Goal: Complete application form

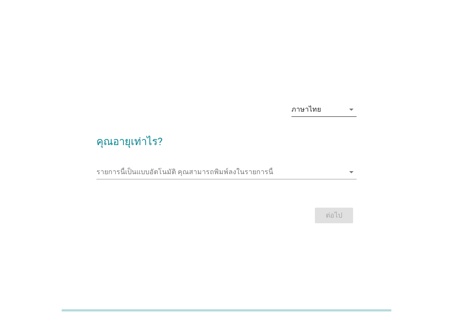
click at [338, 111] on div "ภาษาไทย" at bounding box center [318, 110] width 53 height 14
click at [153, 161] on div "รายการนี้เป็นแบบอัตโนมัติ [PERSON_NAME]พิมพ์ลงในรายการนี้ arrow_drop_down" at bounding box center [227, 174] width 260 height 28
click at [156, 180] on div "รายการนี้เป็นแบบอัตโนมัติ [PERSON_NAME]พิมพ์ลงในรายการนี้ arrow_drop_down" at bounding box center [227, 176] width 260 height 23
click at [175, 172] on input "รายการนี้เป็นแบบอัตโนมัติ คุณสามารถพิมพ์ลงในรายการนี้" at bounding box center [221, 172] width 248 height 14
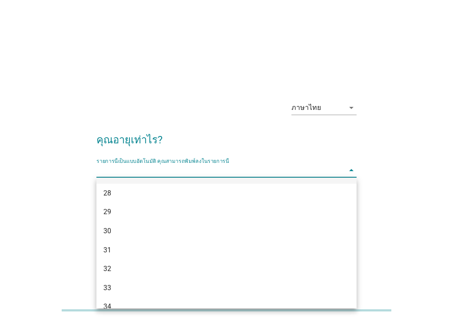
scroll to position [251, 0]
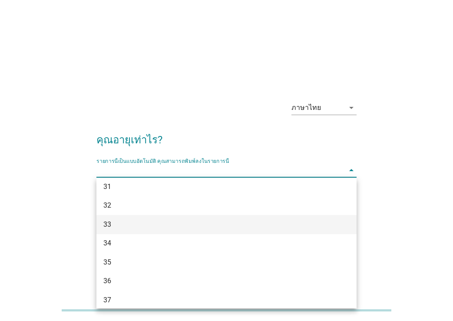
click at [137, 225] on div "33" at bounding box center [216, 225] width 226 height 10
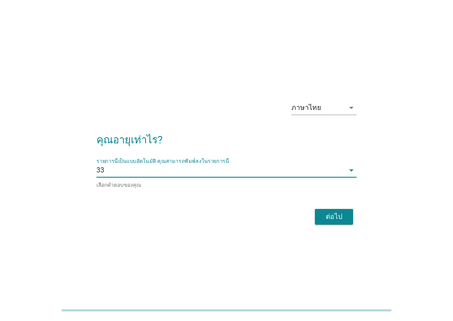
click at [329, 220] on div "ต่อไป" at bounding box center [334, 217] width 24 height 10
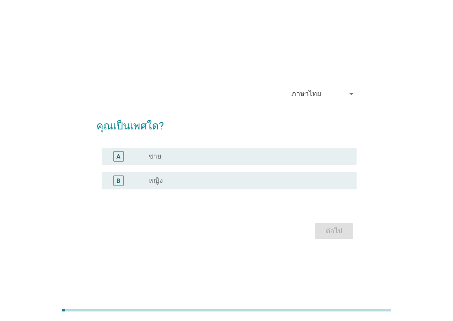
click at [181, 161] on div "radio_button_unchecked ชาย" at bounding box center [249, 156] width 201 height 10
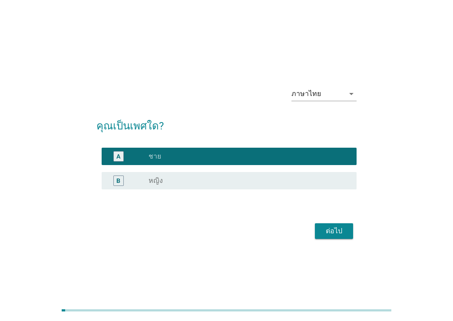
click at [345, 231] on div "ต่อไป" at bounding box center [334, 231] width 24 height 10
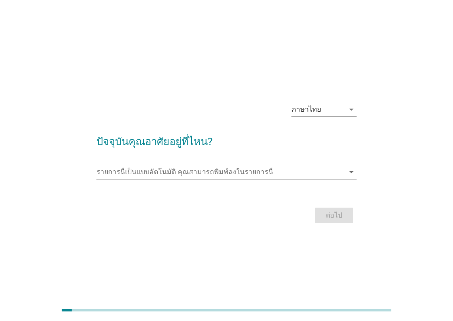
click at [237, 169] on input "รายการนี้เป็นแบบอัตโนมัติ คุณสามารถพิมพ์ลงในรายการนี้" at bounding box center [221, 172] width 248 height 14
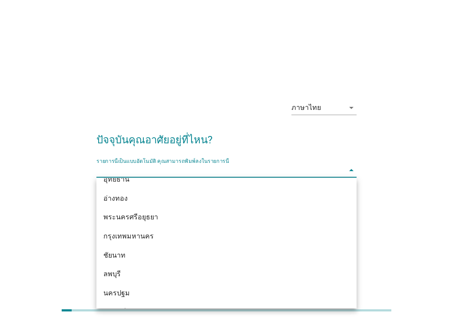
scroll to position [685, 0]
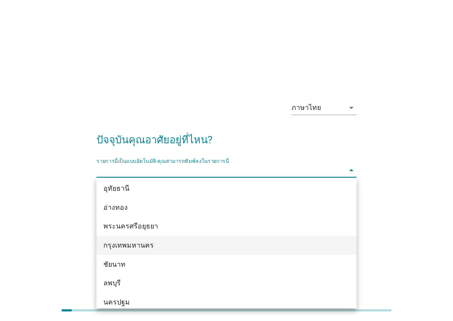
click at [158, 243] on div "กรุงเทพมหานคร" at bounding box center [216, 245] width 226 height 10
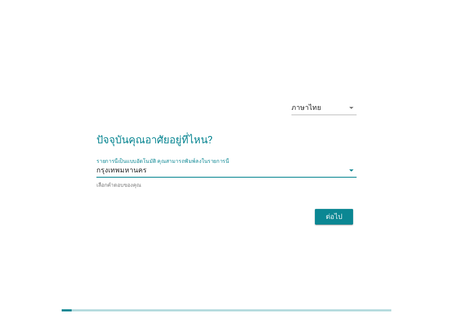
click at [353, 244] on div "ภาษาไทย arrow_drop_down ปัจจุบันคุณอาศัยอยู่ที่ไหน? รายการนี้เป็นแบบอัตโนมัติ […" at bounding box center [226, 161] width 433 height 168
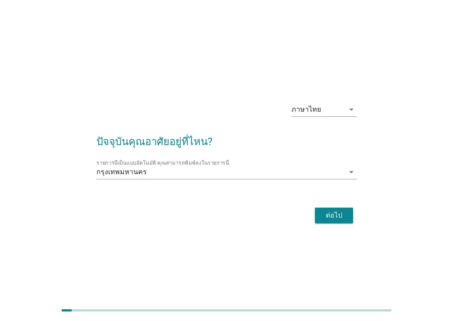
click at [341, 215] on div "ต่อไป" at bounding box center [334, 215] width 24 height 10
